Goal: Transaction & Acquisition: Purchase product/service

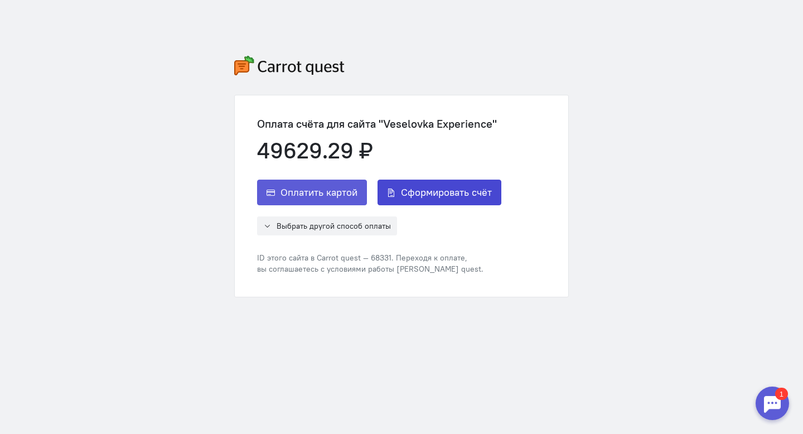
click at [446, 197] on span "Сформировать счёт" at bounding box center [446, 192] width 91 height 13
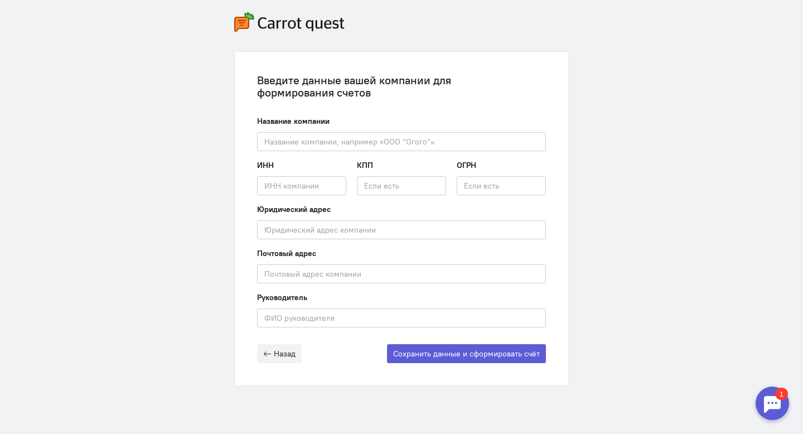
scroll to position [47, 0]
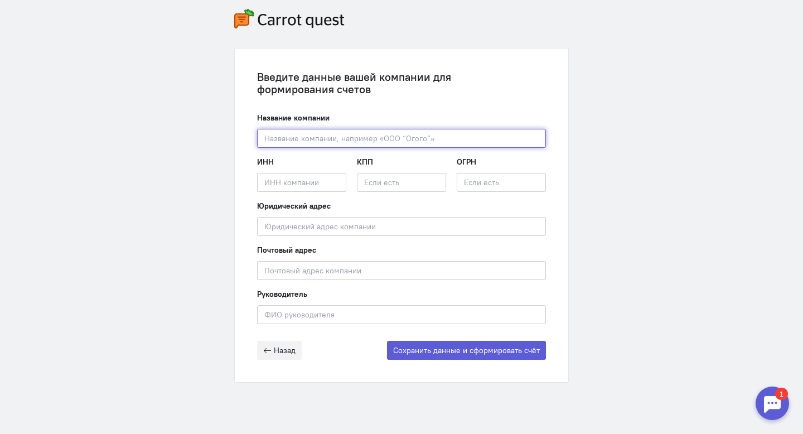
click at [398, 135] on input "text" at bounding box center [401, 138] width 289 height 19
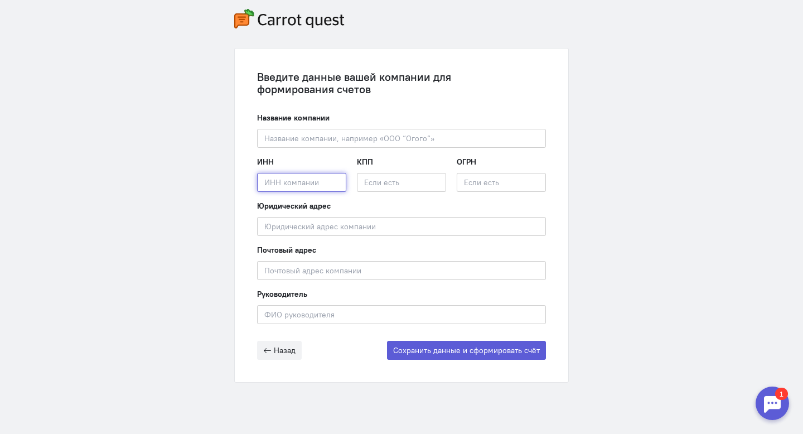
click at [314, 179] on input "text" at bounding box center [301, 182] width 89 height 19
paste input "2301115947"
type input "2301115947"
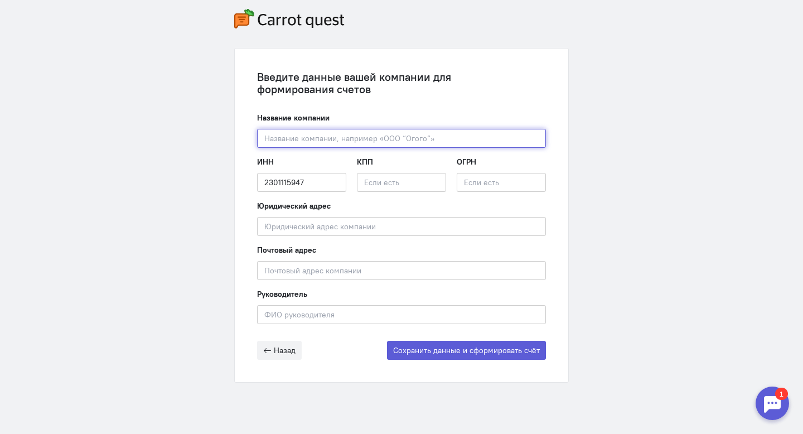
click at [312, 142] on input "text" at bounding box center [401, 138] width 289 height 19
paste input "ООО "ВЕСЕЛОВКА ЭКСПИРИЕНС""
type input "ООО "ВЕСЕЛОВКА ЭКСПИРИЕНС""
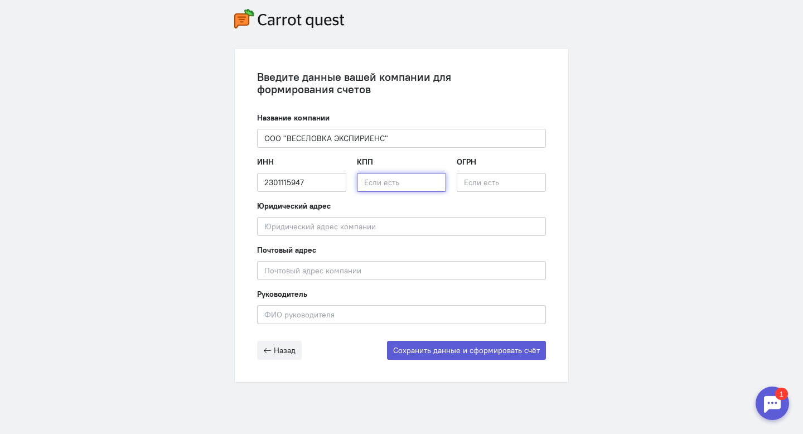
click at [377, 179] on input "text" at bounding box center [401, 182] width 89 height 19
paste input "230101001"
type input "230101001"
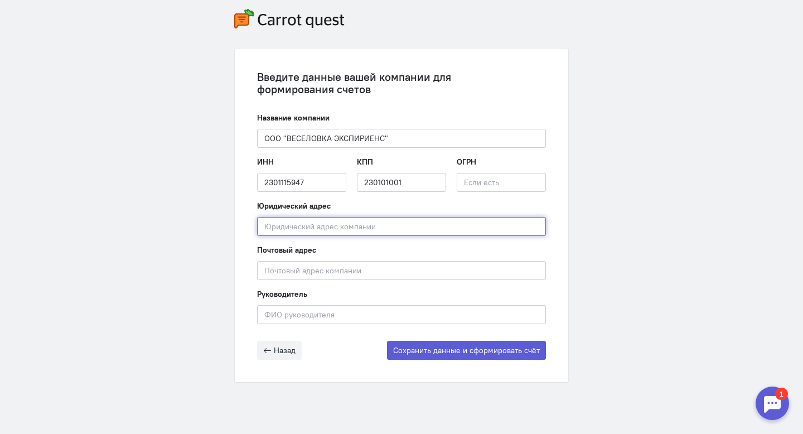
click at [354, 228] on input "text" at bounding box center [401, 226] width 289 height 19
paste input "353501, [GEOGRAPHIC_DATA], м.р-н Темрюкский, г.п. [STREET_ADDRESS]"
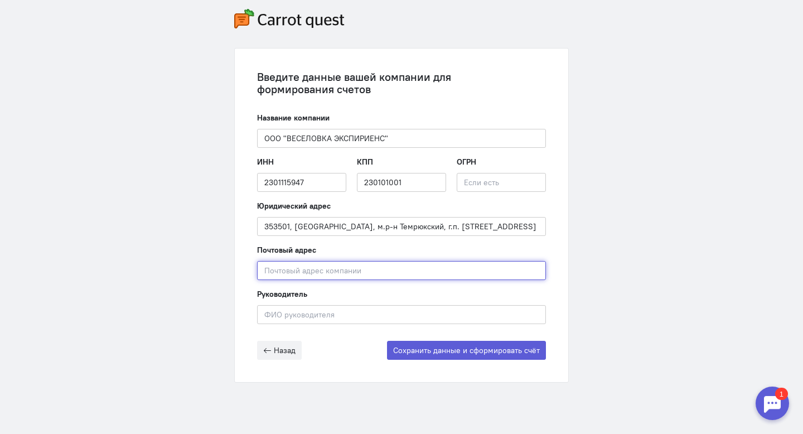
click at [320, 268] on input "text" at bounding box center [401, 270] width 289 height 19
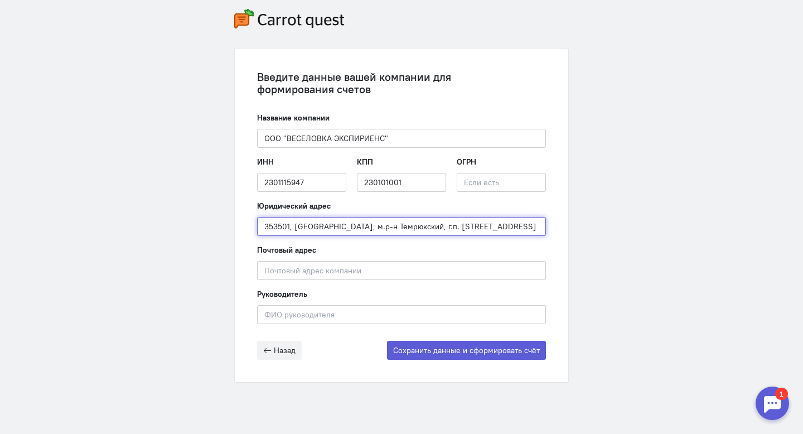
click at [294, 228] on input "353501, [GEOGRAPHIC_DATA], м.р-н Темрюкский, г.п. [STREET_ADDRESS]" at bounding box center [401, 226] width 289 height 19
type input "[GEOGRAPHIC_DATA], м.р-н Темрюкский, г.п. [STREET_ADDRESS]"
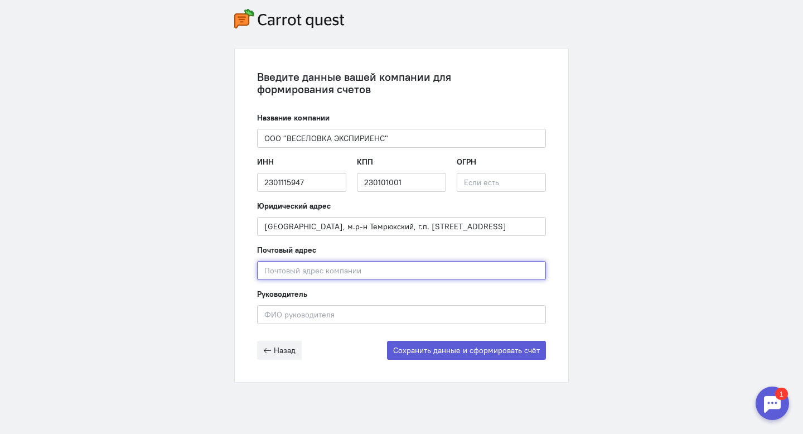
click at [310, 267] on input "text" at bounding box center [401, 270] width 289 height 19
paste input "353501"
type input "353501"
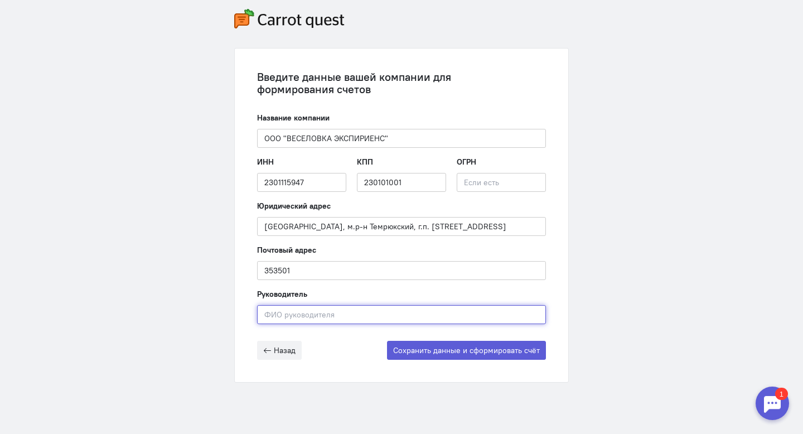
click at [308, 317] on input "text" at bounding box center [401, 314] width 289 height 19
paste input "[PERSON_NAME]"
type input "[PERSON_NAME]"
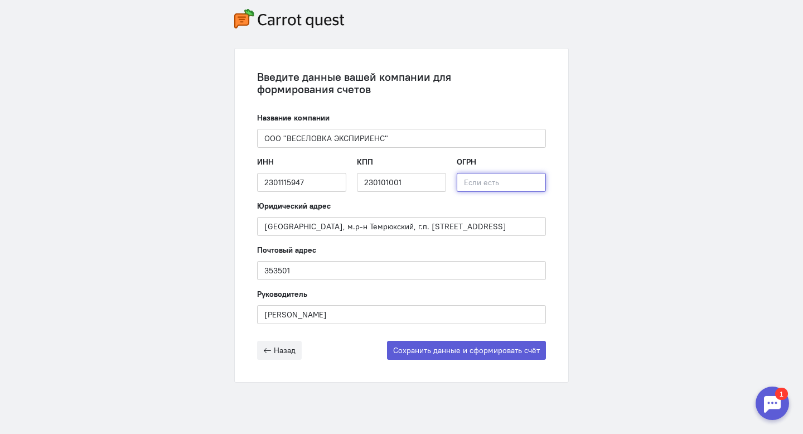
click at [474, 181] on input "text" at bounding box center [500, 182] width 89 height 19
paste input "1252300010269"
type input "1252300010269"
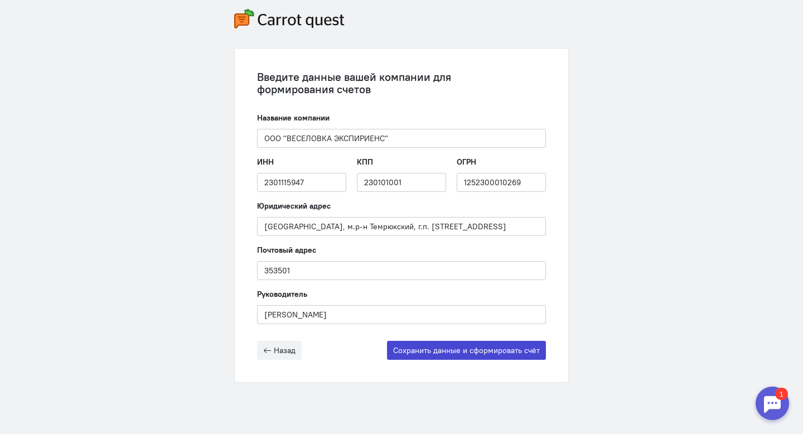
click at [463, 351] on button "Сохранить данные и сформировать счёт" at bounding box center [466, 350] width 159 height 19
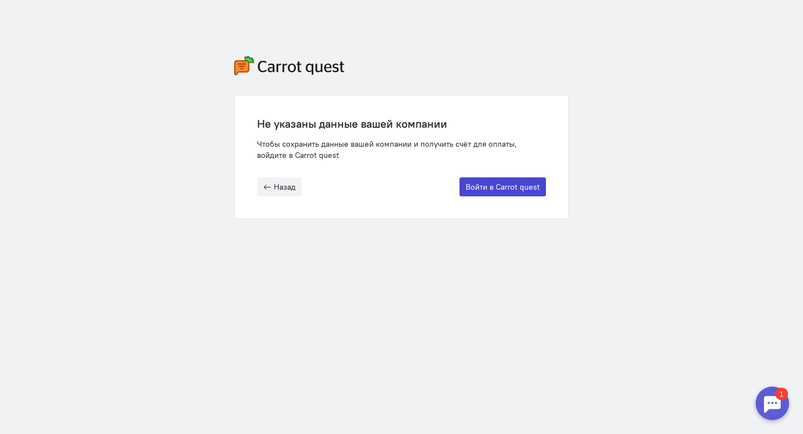
click at [495, 191] on button "Войти в Carrot quest" at bounding box center [502, 186] width 86 height 19
